Goal: Task Accomplishment & Management: Manage account settings

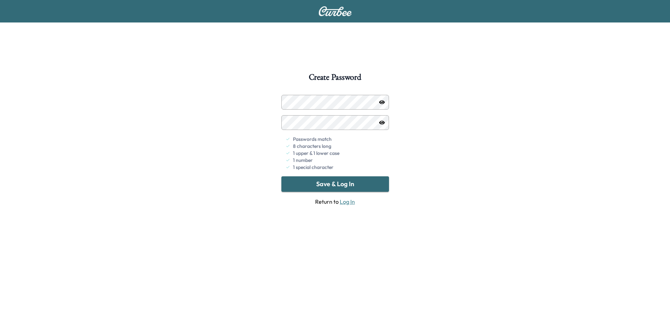
click at [341, 185] on button "Save & Log In" at bounding box center [335, 184] width 108 height 15
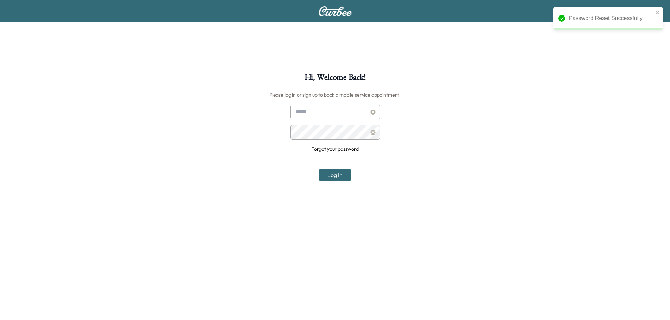
type input "**********"
click at [335, 176] on button "Log In" at bounding box center [335, 175] width 33 height 11
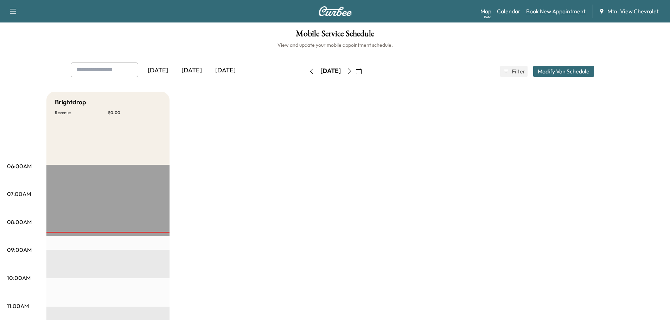
click at [552, 14] on link "Book New Appointment" at bounding box center [555, 11] width 59 height 8
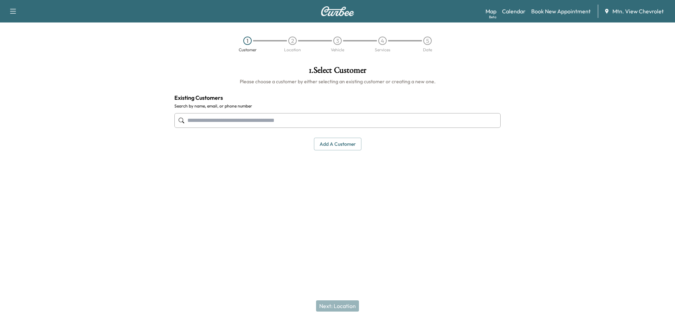
click at [275, 116] on input "text" at bounding box center [337, 120] width 326 height 15
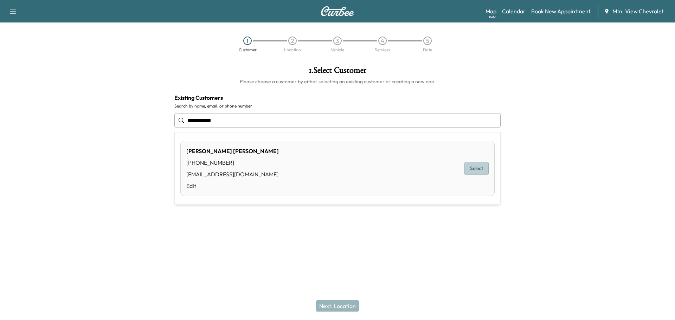
click at [473, 166] on button "Select" at bounding box center [477, 168] width 24 height 13
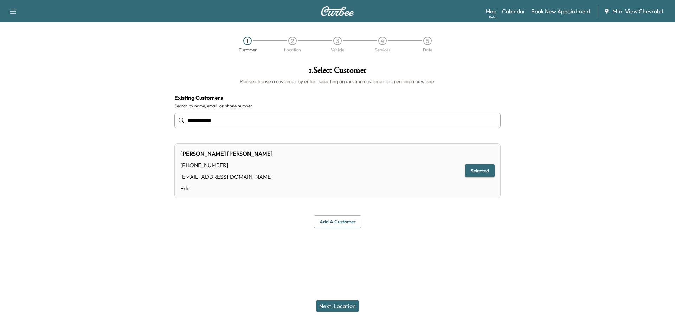
type input "**********"
click at [325, 304] on button "Next: Location" at bounding box center [337, 306] width 43 height 11
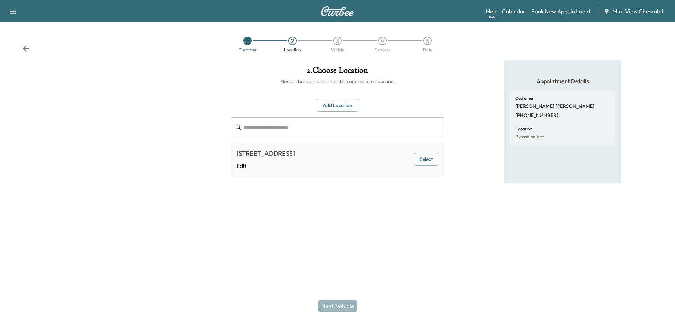
click at [284, 128] on input "text" at bounding box center [344, 127] width 201 height 20
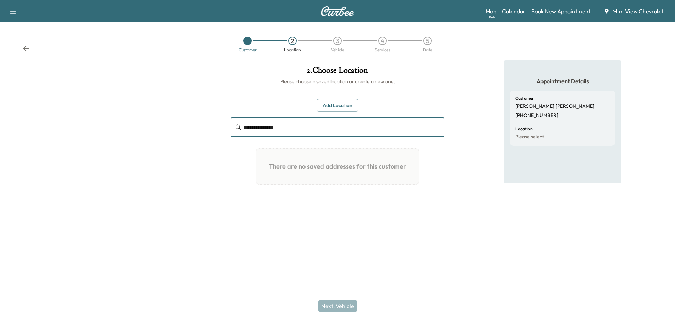
type input "**********"
click at [347, 107] on button "Add Location" at bounding box center [337, 105] width 41 height 13
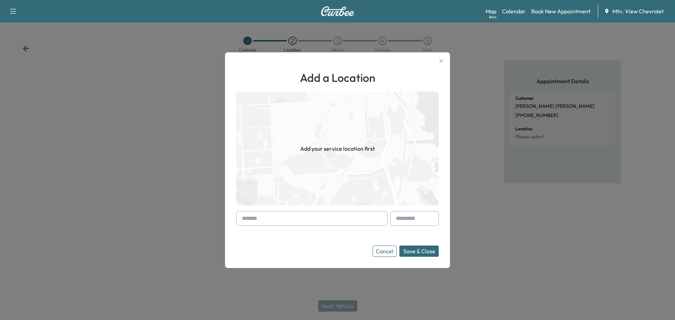
click at [281, 220] on input "text" at bounding box center [311, 218] width 151 height 15
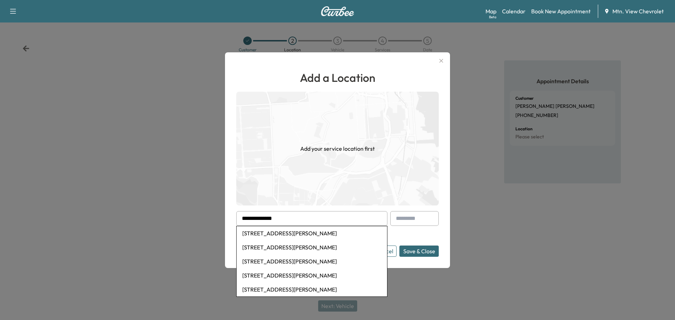
click at [289, 235] on li "[STREET_ADDRESS][PERSON_NAME]" at bounding box center [312, 233] width 151 height 14
type input "**********"
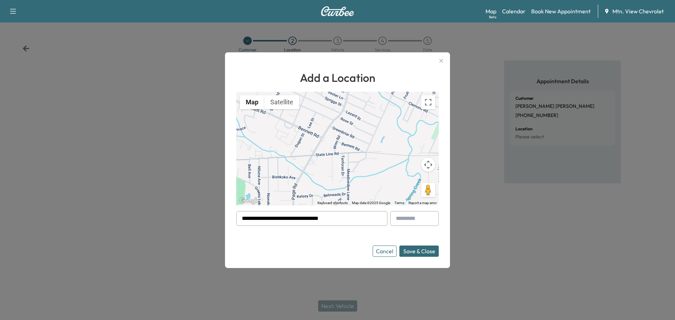
click at [416, 251] on button "Save & Close" at bounding box center [418, 251] width 39 height 11
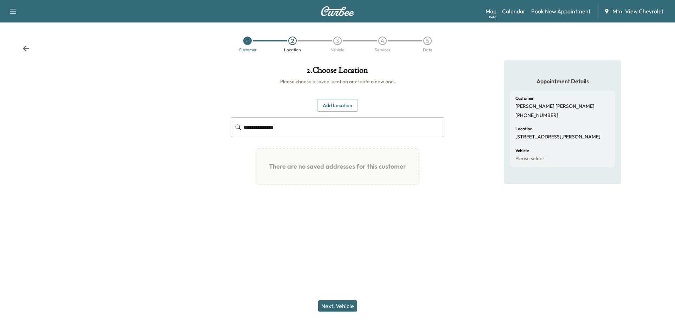
click at [341, 308] on button "Next: Vehicle" at bounding box center [337, 306] width 39 height 11
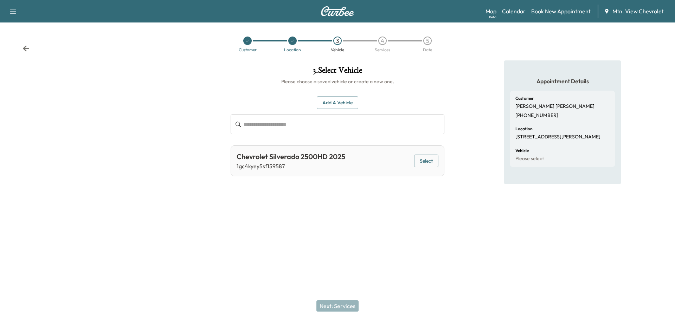
click at [429, 163] on button "Select" at bounding box center [426, 161] width 24 height 13
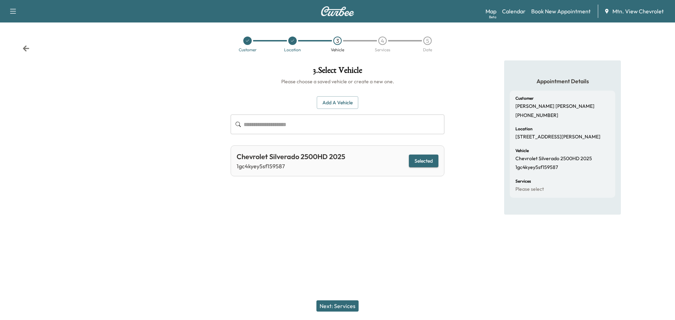
click at [341, 306] on button "Next: Services" at bounding box center [337, 306] width 42 height 11
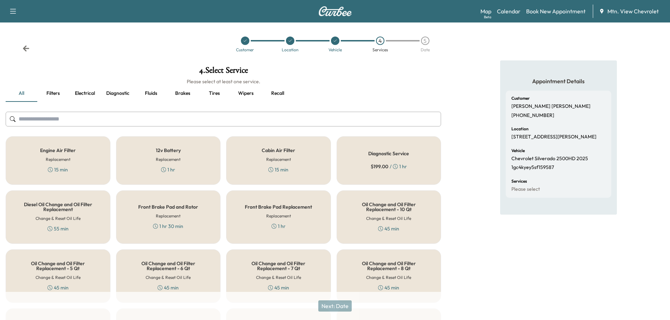
click at [391, 164] on div "$ 199.00 / 1 hr" at bounding box center [389, 166] width 36 height 7
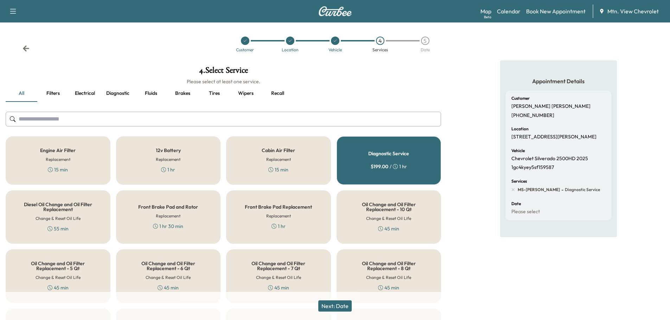
click at [347, 305] on button "Next: Date" at bounding box center [334, 306] width 33 height 11
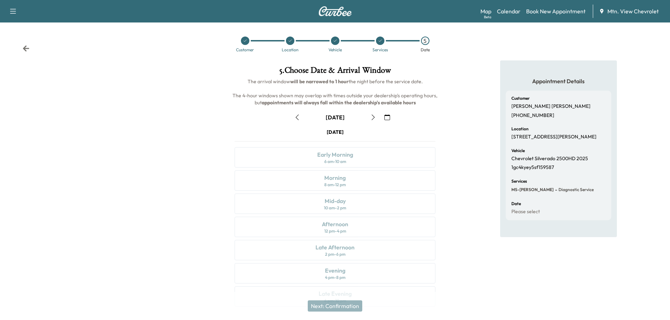
scroll to position [18, 0]
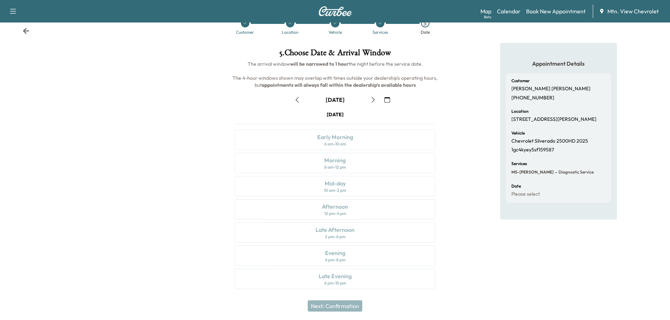
click at [374, 100] on icon "button" at bounding box center [372, 100] width 3 height 6
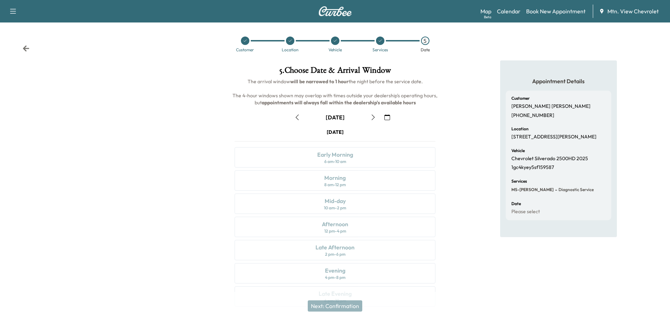
click at [370, 121] on button "button" at bounding box center [373, 117] width 12 height 11
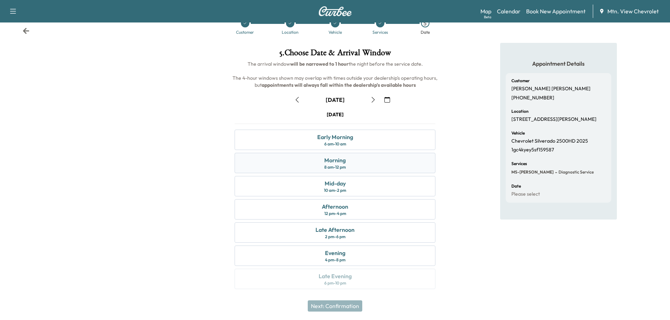
click at [334, 163] on div "Morning" at bounding box center [334, 160] width 21 height 8
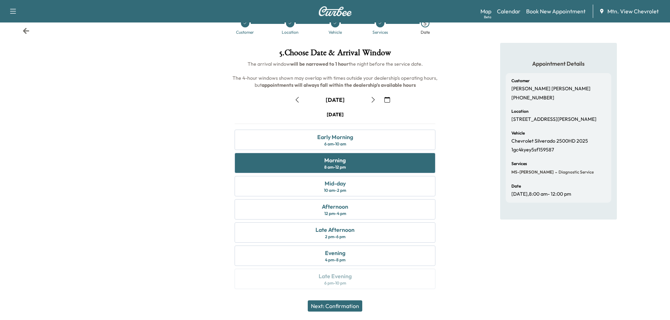
click at [26, 31] on icon at bounding box center [26, 31] width 6 height 6
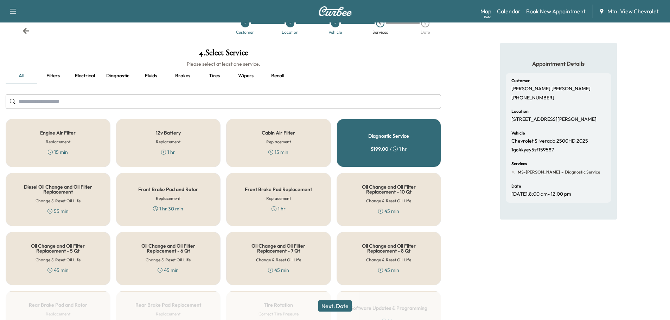
click at [26, 31] on icon at bounding box center [26, 31] width 6 height 6
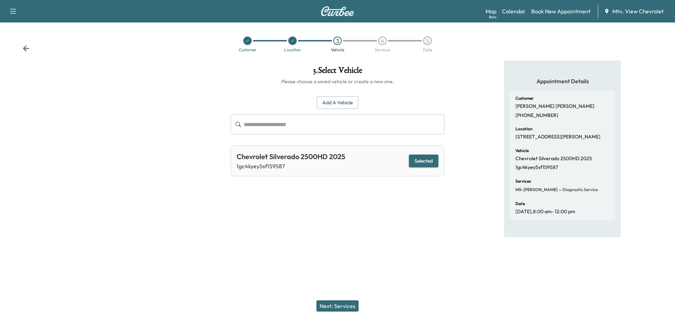
click at [26, 31] on div "Customer Location 3 Vehicle 4 Services 5 Date" at bounding box center [337, 44] width 675 height 32
click at [28, 49] on icon at bounding box center [26, 48] width 7 height 7
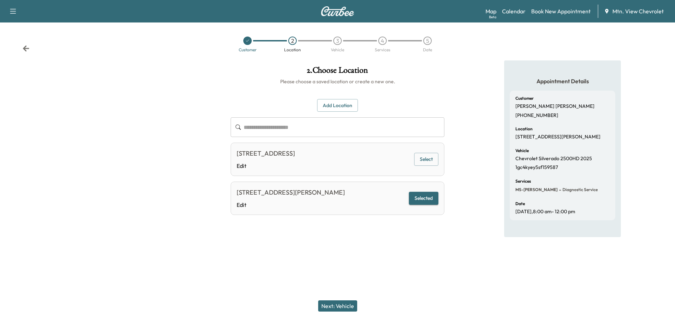
click at [27, 49] on icon at bounding box center [26, 48] width 6 height 6
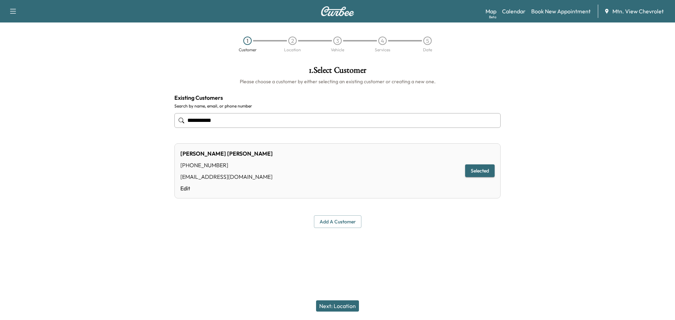
click at [27, 49] on div "1 Customer 2 Location 3 Vehicle 4 Services 5 Date" at bounding box center [337, 44] width 675 height 32
click at [489, 10] on link "Map Beta" at bounding box center [491, 11] width 11 height 8
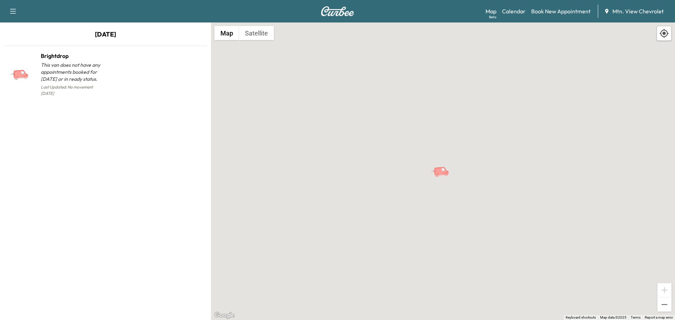
click at [12, 10] on icon "button" at bounding box center [13, 11] width 8 height 8
click at [337, 10] on img at bounding box center [338, 11] width 34 height 10
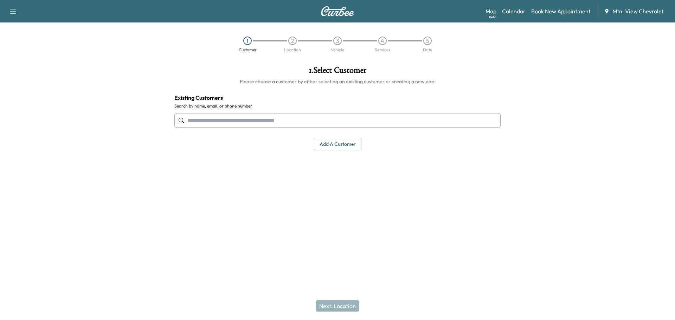
click at [516, 12] on link "Calendar" at bounding box center [514, 11] width 24 height 8
